Goal: Task Accomplishment & Management: Use online tool/utility

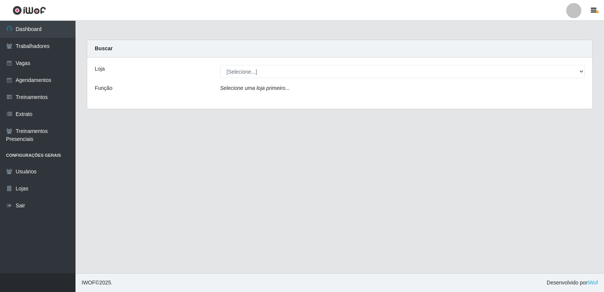
click at [271, 90] on icon "Selecione uma loja primeiro..." at bounding box center [255, 88] width 70 height 6
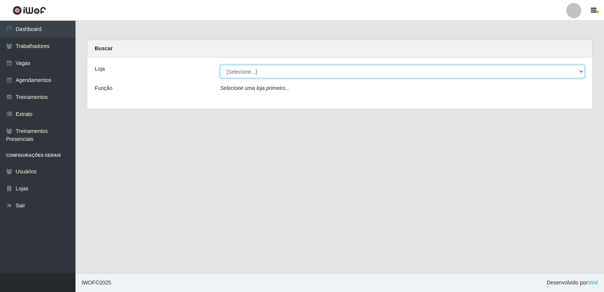
click at [246, 66] on select "[Selecione...] Restaurante A Paraibana - [GEOGRAPHIC_DATA]" at bounding box center [402, 71] width 365 height 13
select select "342"
click at [220, 65] on select "[Selecione...] Restaurante A Paraibana - [GEOGRAPHIC_DATA]" at bounding box center [402, 71] width 365 height 13
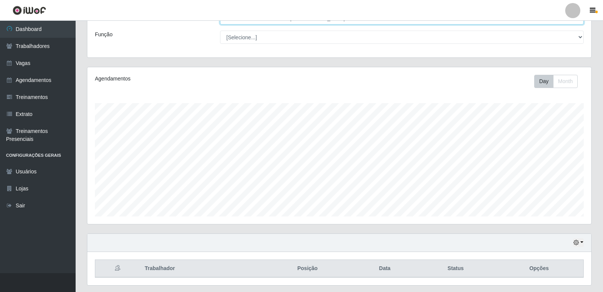
scroll to position [37, 0]
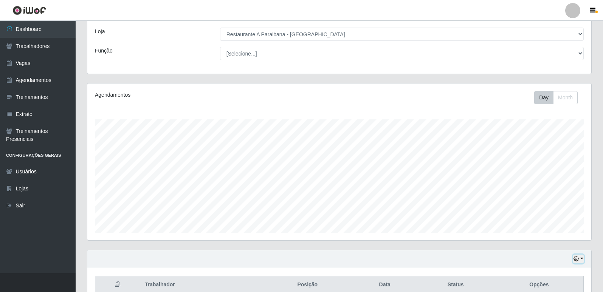
click at [576, 261] on icon "button" at bounding box center [575, 258] width 5 height 5
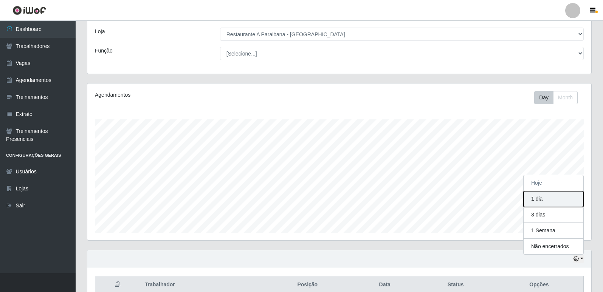
click at [545, 201] on button "1 dia" at bounding box center [553, 199] width 60 height 16
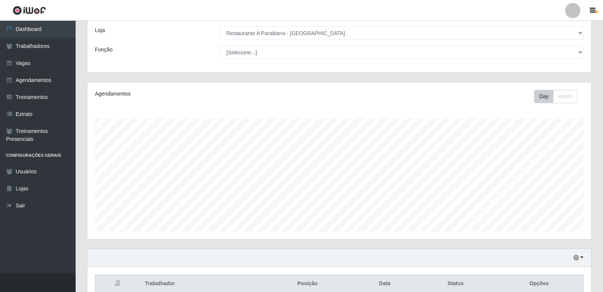
scroll to position [75, 0]
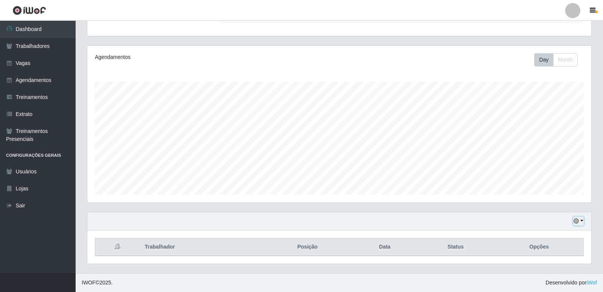
click at [579, 221] on button "button" at bounding box center [578, 221] width 11 height 9
click at [556, 195] on button "1 Semana" at bounding box center [553, 193] width 60 height 16
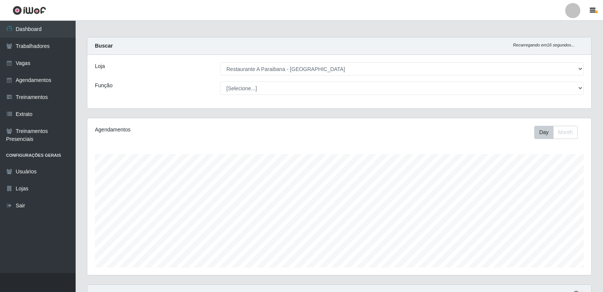
scroll to position [0, 0]
